Goal: Task Accomplishment & Management: Manage account settings

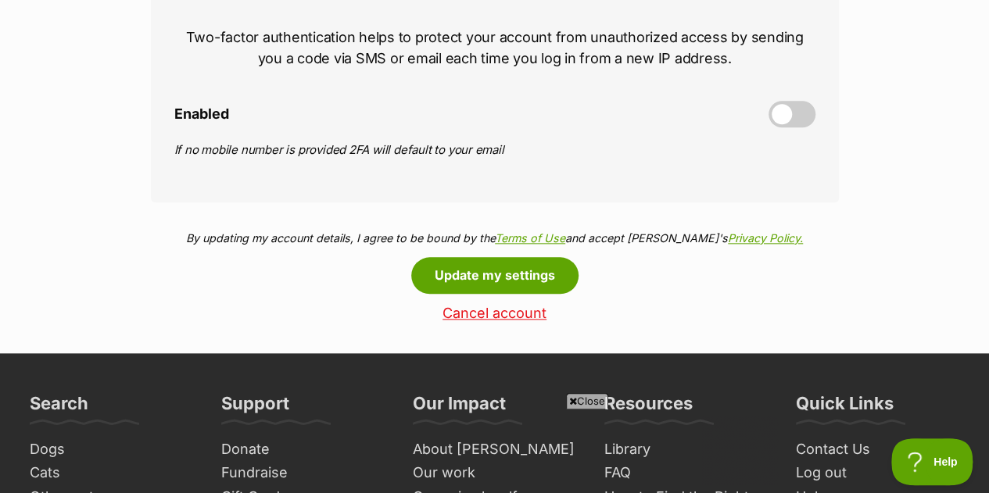
scroll to position [759, 0]
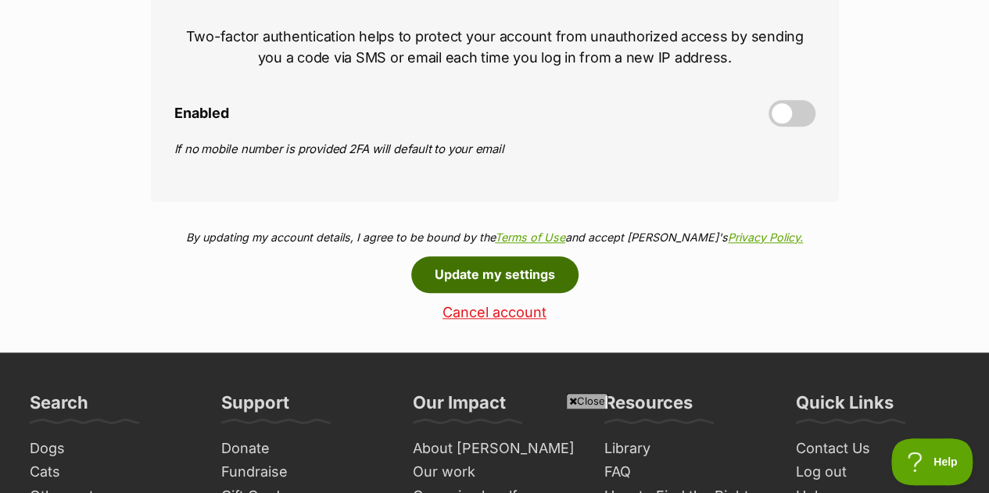
click at [532, 257] on button "Update my settings" at bounding box center [494, 274] width 167 height 36
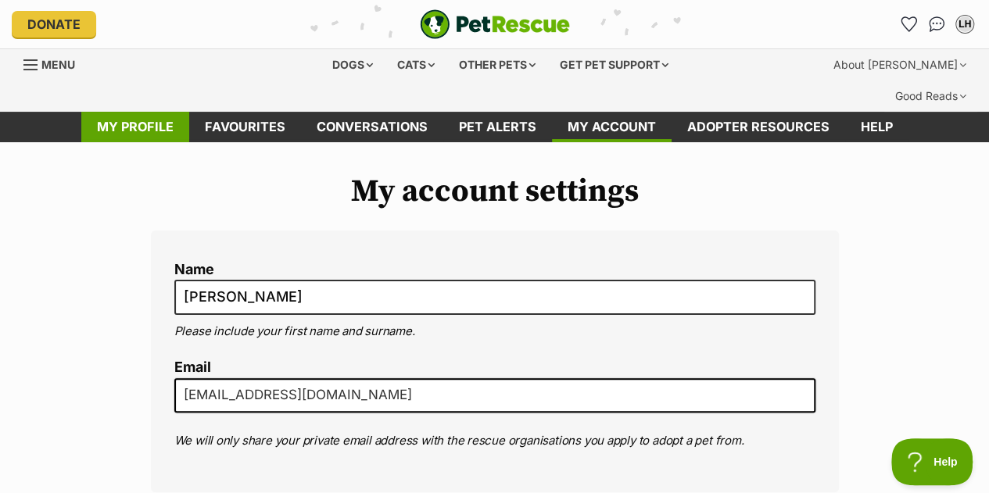
click at [174, 112] on link "My profile" at bounding box center [135, 127] width 108 height 30
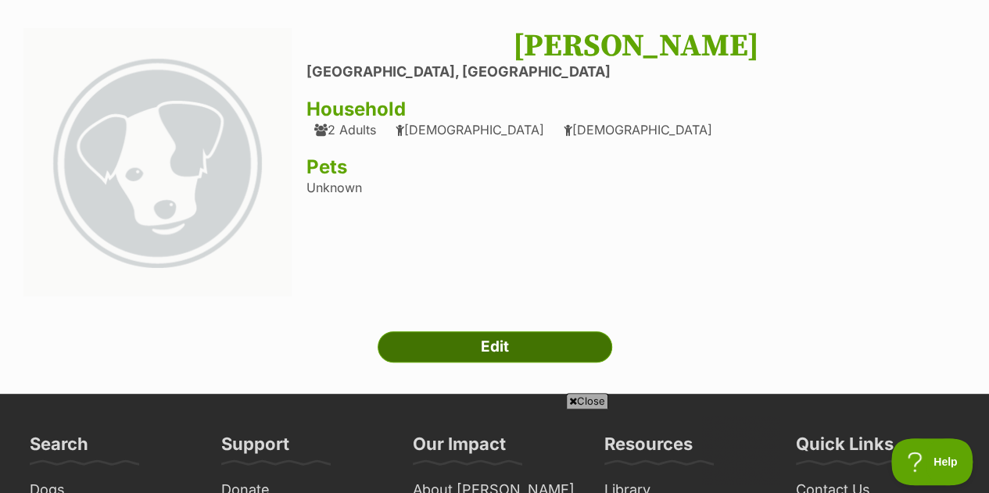
click at [454, 332] on link "Edit" at bounding box center [495, 347] width 235 height 31
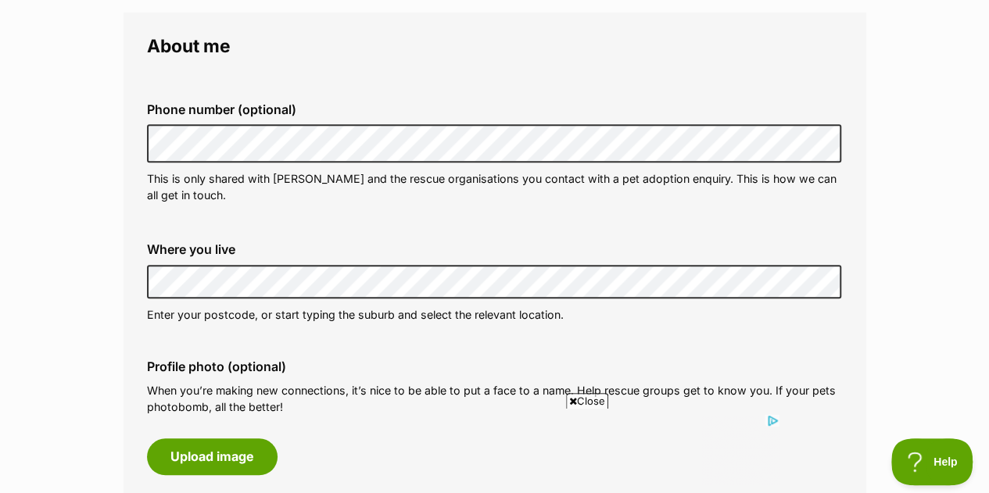
scroll to position [471, 0]
